Goal: Task Accomplishment & Management: Manage account settings

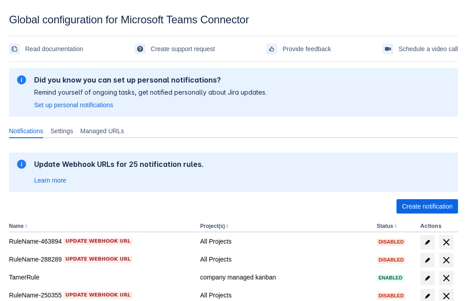
click at [427, 207] on span "Create notification" at bounding box center [427, 206] width 51 height 14
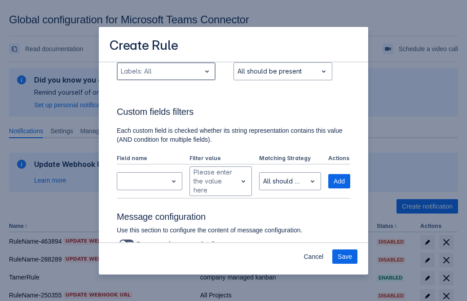
click at [166, 77] on div "Scrollable content" at bounding box center [159, 71] width 76 height 11
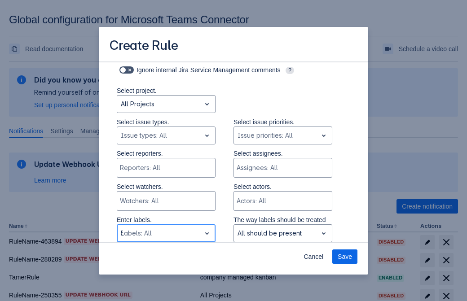
type input "545980_label"
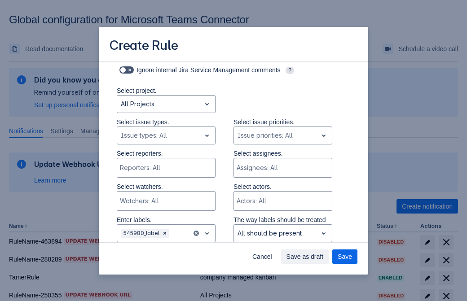
scroll to position [588, 0]
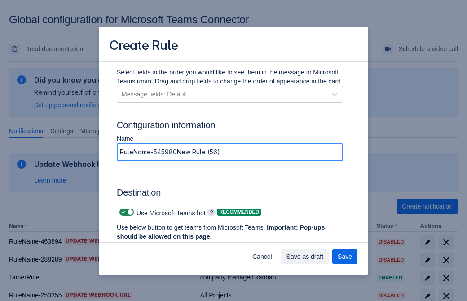
type input "RuleName-545980New Rule (56)"
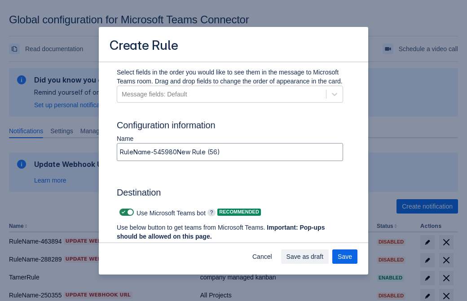
click at [122, 212] on span "Scrollable content" at bounding box center [123, 212] width 7 height 7
click at [122, 212] on input "Scrollable content" at bounding box center [122, 213] width 6 height 6
checkbox input "false"
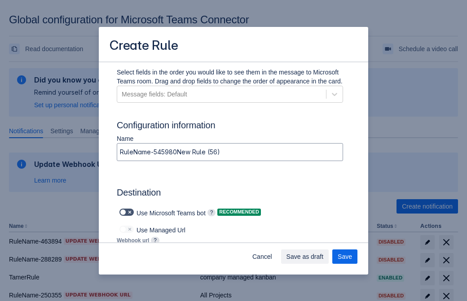
type input "https://prod-172.westeurope.logic.azure.com:443/workflows/ae977bb6ae334c9d95dfe…"
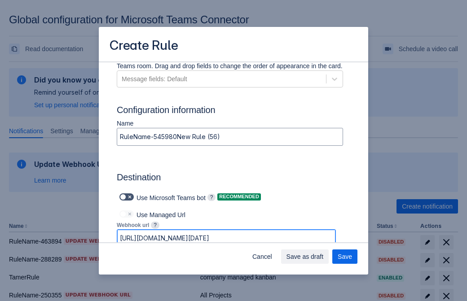
click at [324, 257] on span "Save as draft" at bounding box center [304, 257] width 37 height 14
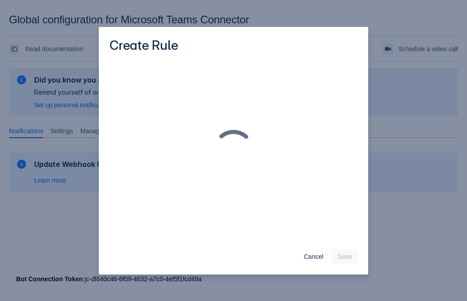
scroll to position [0, 0]
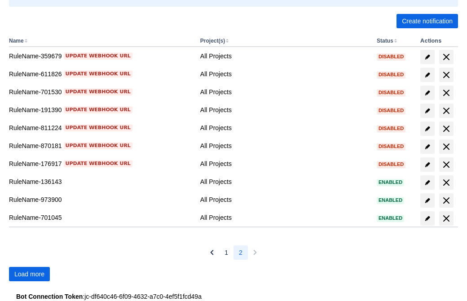
click at [29, 274] on span "Load more" at bounding box center [29, 274] width 30 height 14
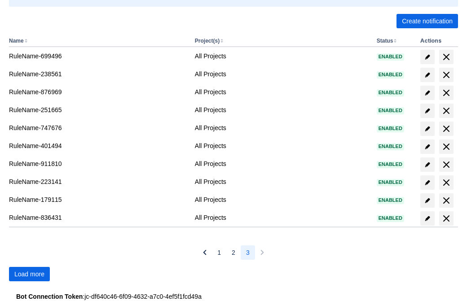
click at [29, 274] on span "Load more" at bounding box center [29, 274] width 30 height 14
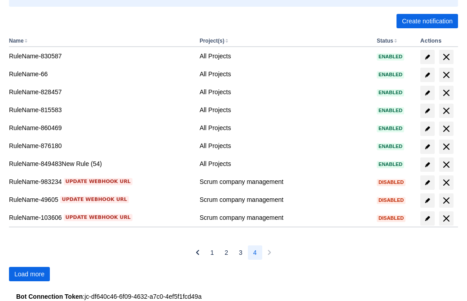
click at [29, 274] on span "Load more" at bounding box center [29, 274] width 30 height 14
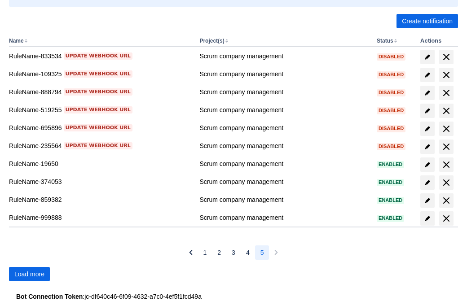
click at [29, 274] on span "Load more" at bounding box center [29, 274] width 30 height 14
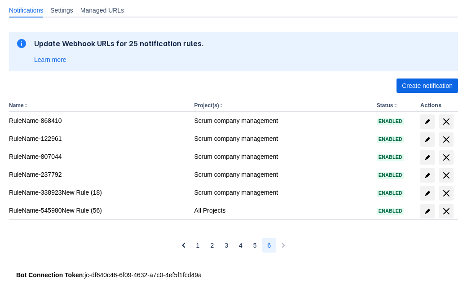
scroll to position [121, 0]
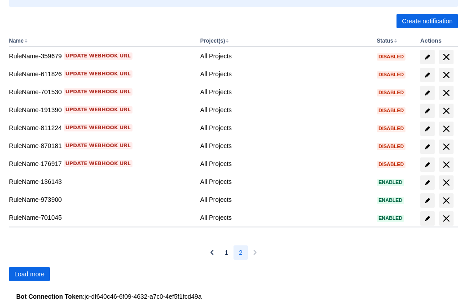
click at [29, 274] on span "Load more" at bounding box center [29, 274] width 30 height 14
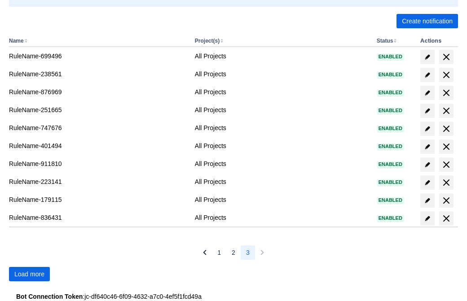
click at [29, 274] on span "Load more" at bounding box center [29, 274] width 30 height 14
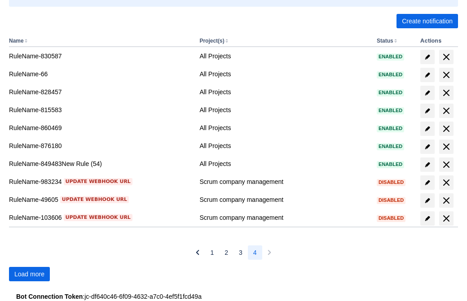
click at [29, 274] on span "Load more" at bounding box center [29, 274] width 30 height 14
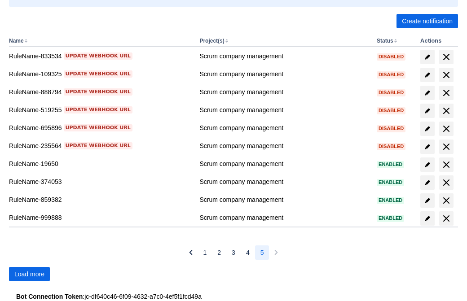
click at [29, 274] on span "Load more" at bounding box center [29, 274] width 30 height 14
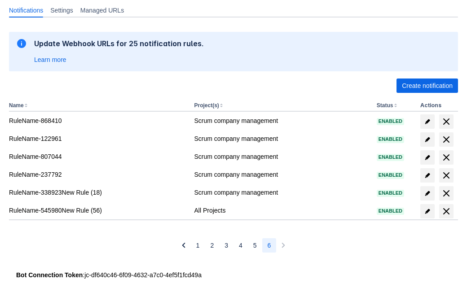
click at [446, 211] on span "delete" at bounding box center [446, 211] width 11 height 11
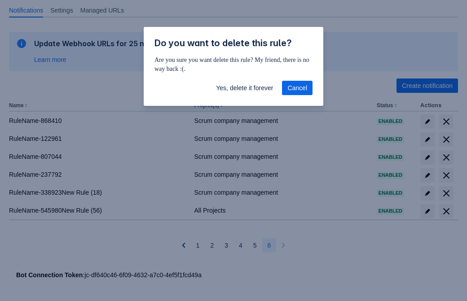
click at [244, 88] on span "Yes, delete it forever" at bounding box center [244, 88] width 57 height 14
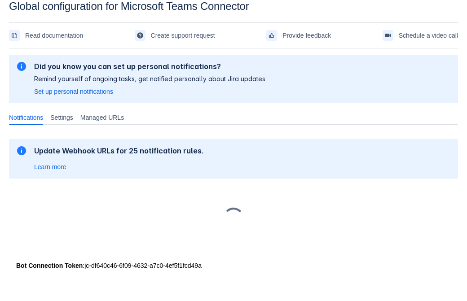
scroll to position [13, 0]
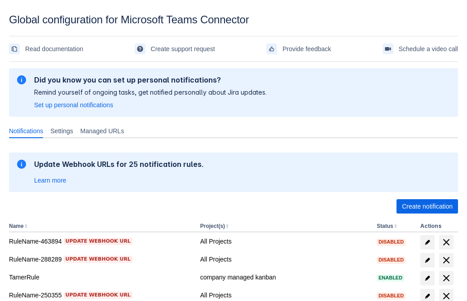
click at [427, 207] on span "Create notification" at bounding box center [427, 206] width 51 height 14
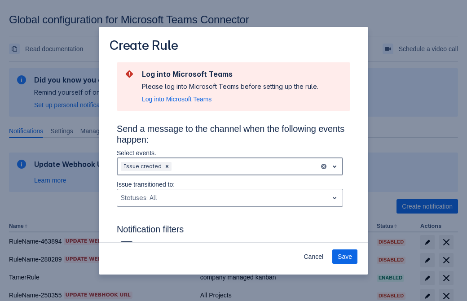
click at [230, 167] on div "Scrollable content" at bounding box center [244, 166] width 142 height 11
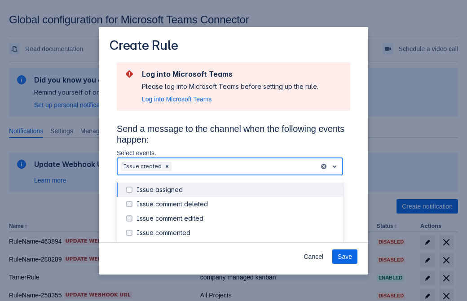
click at [237, 243] on div "Issue created" at bounding box center [237, 247] width 201 height 9
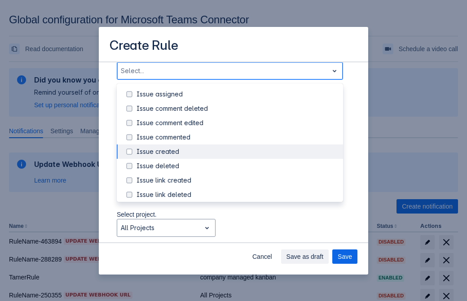
click at [237, 234] on div "Issue updated" at bounding box center [237, 238] width 201 height 9
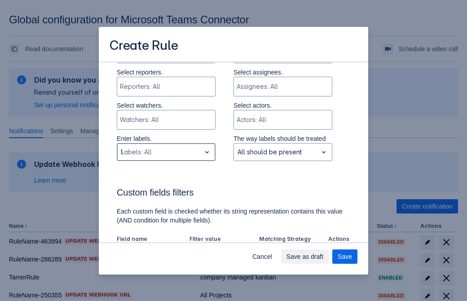
type input "939601_label"
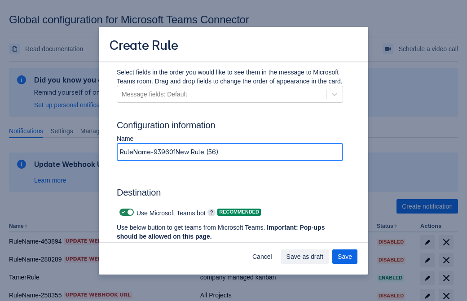
type input "RuleName-939601New Rule (56)"
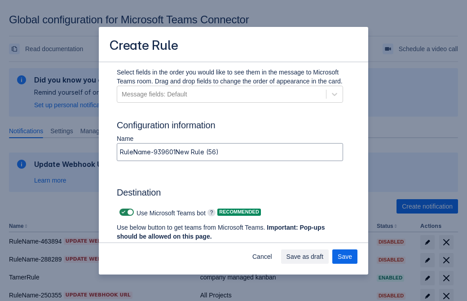
click at [122, 212] on span "Scrollable content" at bounding box center [123, 212] width 7 height 7
click at [122, 212] on input "Scrollable content" at bounding box center [122, 213] width 6 height 6
checkbox input "false"
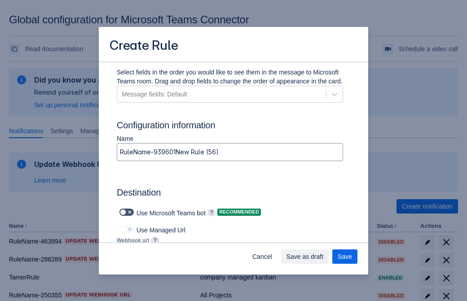
type input "https://prod-112.westeurope.logic.azure.com:443/workflows/bae959254738451b85002…"
click at [345, 257] on span "Save" at bounding box center [345, 257] width 14 height 14
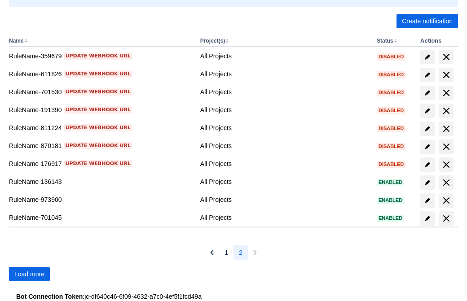
click at [29, 274] on span "Load more" at bounding box center [29, 274] width 30 height 14
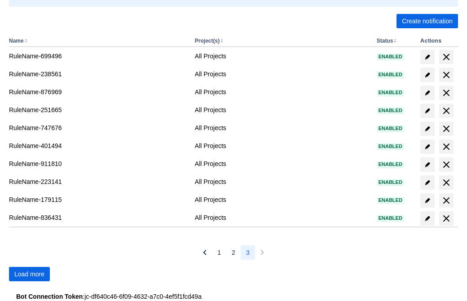
click at [29, 274] on span "Load more" at bounding box center [29, 274] width 30 height 14
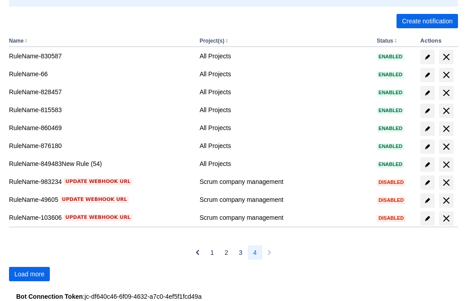
click at [29, 274] on span "Load more" at bounding box center [29, 274] width 30 height 14
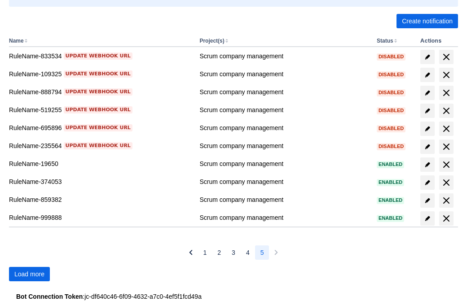
click at [29, 274] on span "Load more" at bounding box center [29, 274] width 30 height 14
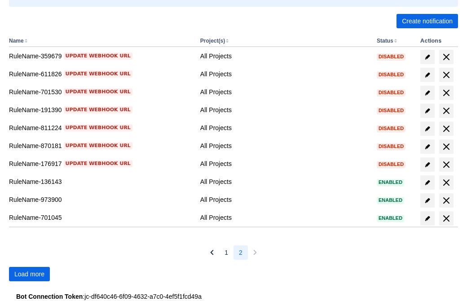
click at [29, 274] on span "Load more" at bounding box center [29, 274] width 30 height 14
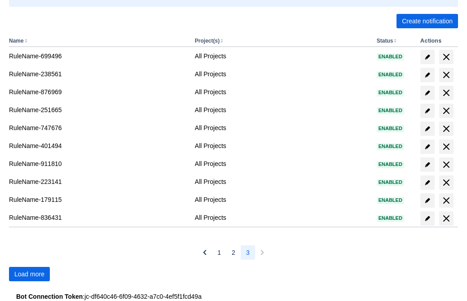
click at [29, 274] on span "Load more" at bounding box center [29, 274] width 30 height 14
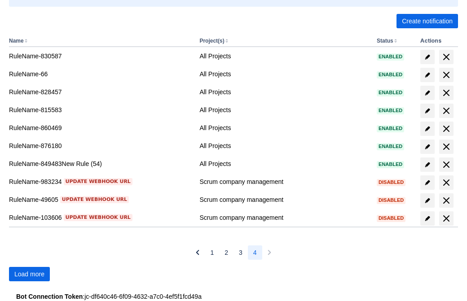
click at [29, 274] on span "Load more" at bounding box center [29, 274] width 30 height 14
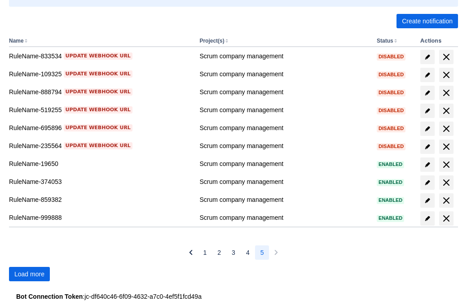
click at [29, 274] on span "Load more" at bounding box center [29, 274] width 30 height 14
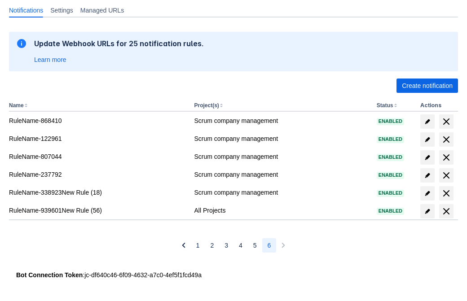
click at [446, 211] on span "delete" at bounding box center [446, 211] width 11 height 11
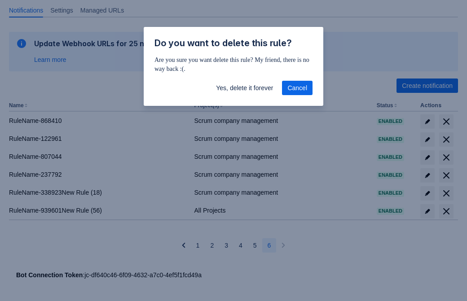
click at [244, 88] on span "Yes, delete it forever" at bounding box center [244, 88] width 57 height 14
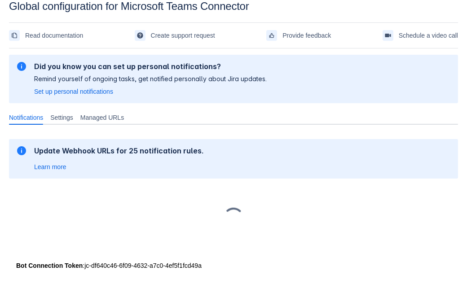
scroll to position [13, 0]
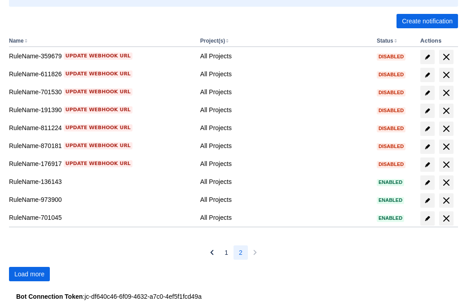
click at [29, 274] on span "Load more" at bounding box center [29, 274] width 30 height 14
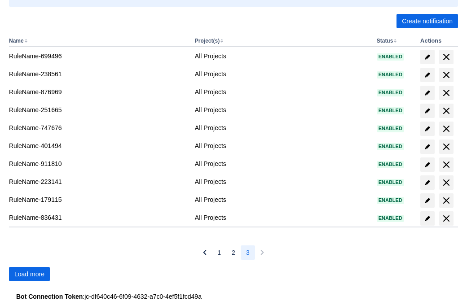
click at [29, 274] on span "Load more" at bounding box center [29, 274] width 30 height 14
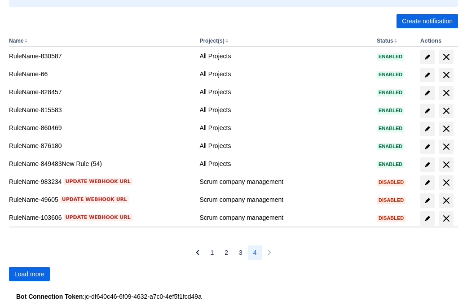
click at [29, 274] on span "Load more" at bounding box center [29, 274] width 30 height 14
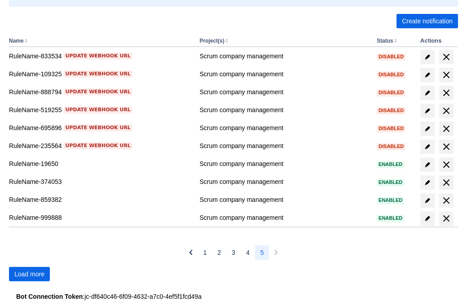
click at [29, 274] on span "Load more" at bounding box center [29, 274] width 30 height 14
